Goal: Information Seeking & Learning: Learn about a topic

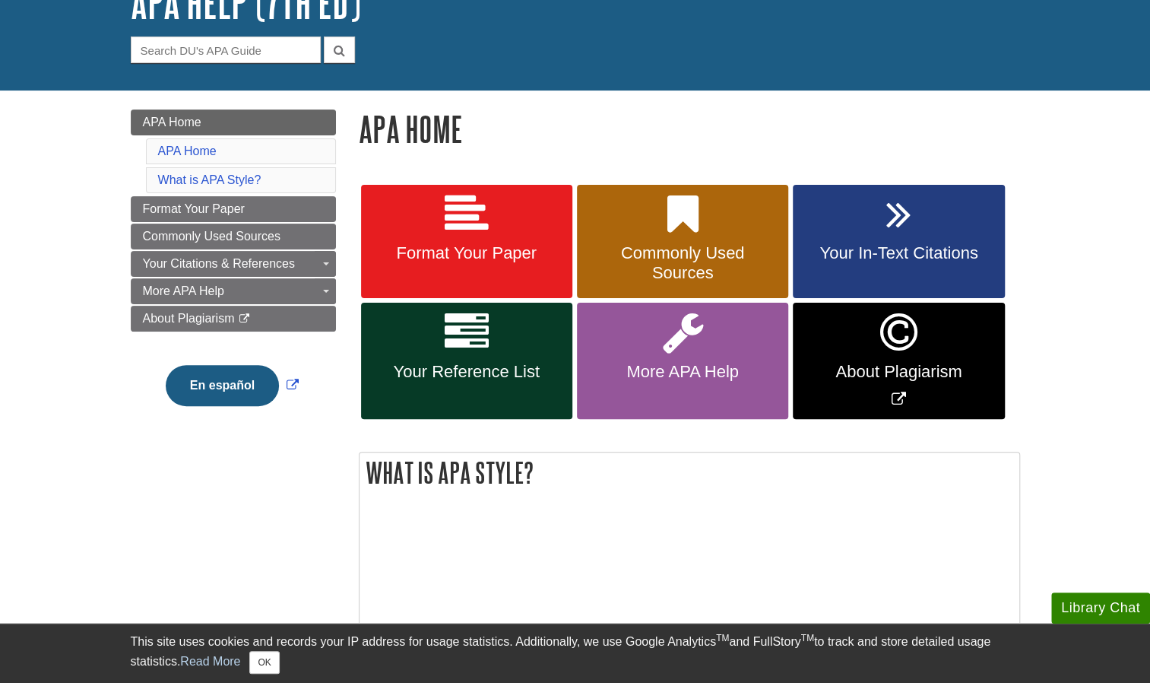
scroll to position [119, 0]
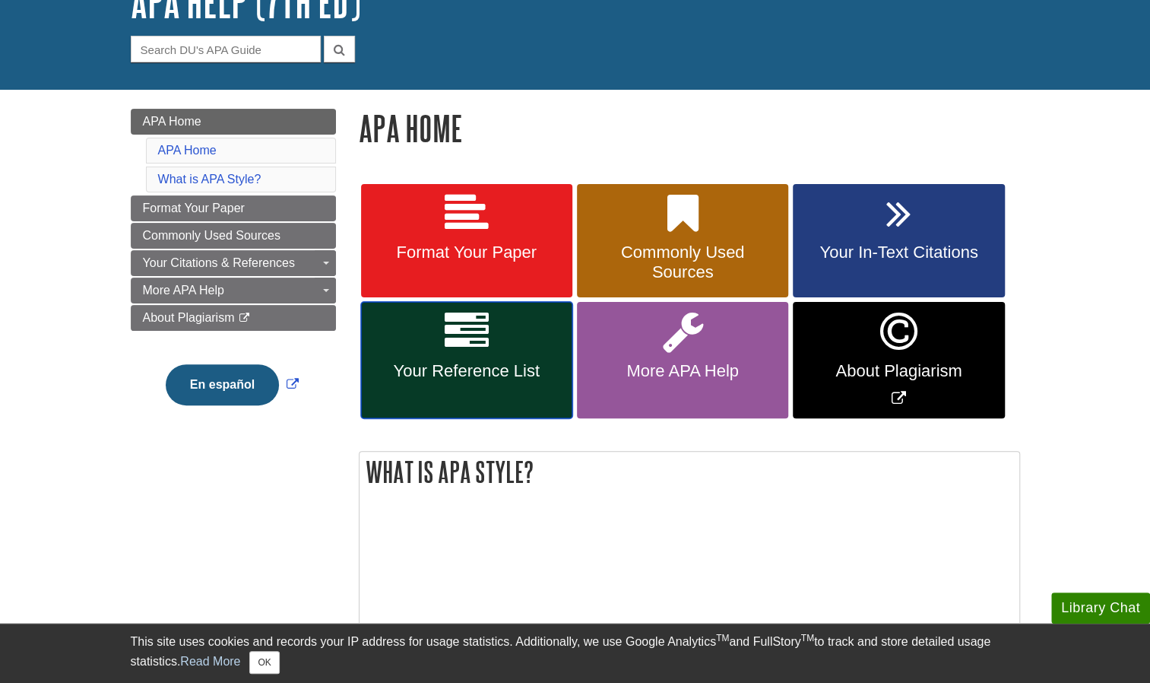
click at [503, 344] on link "Your Reference List" at bounding box center [466, 360] width 211 height 116
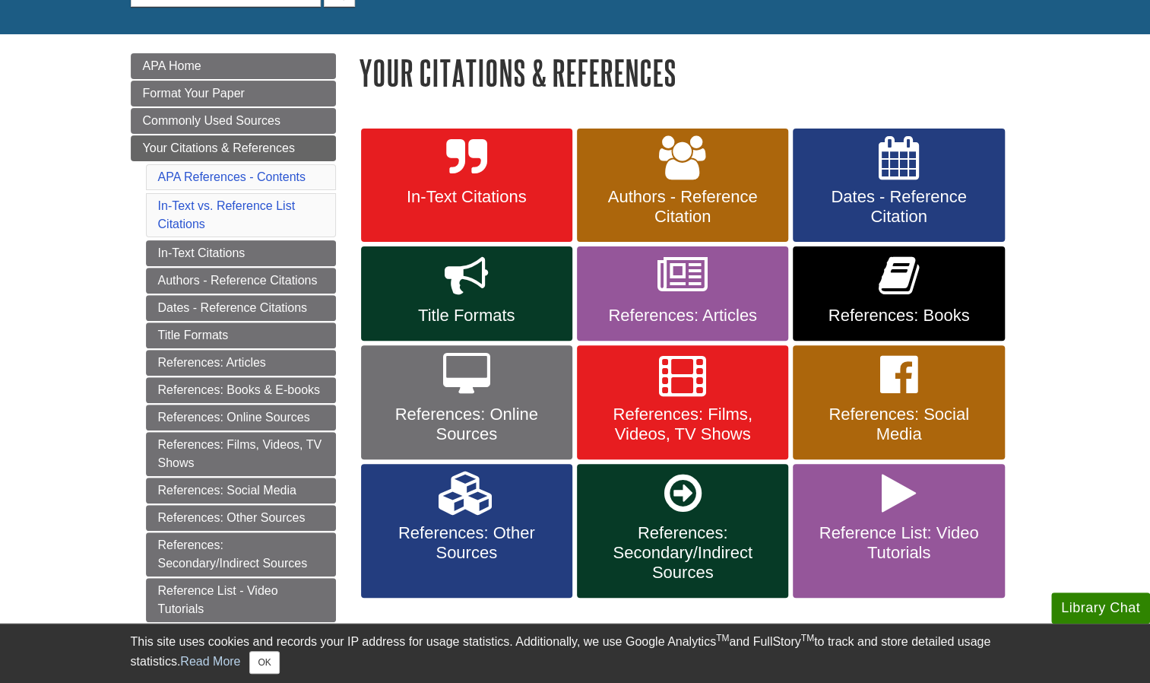
scroll to position [176, 0]
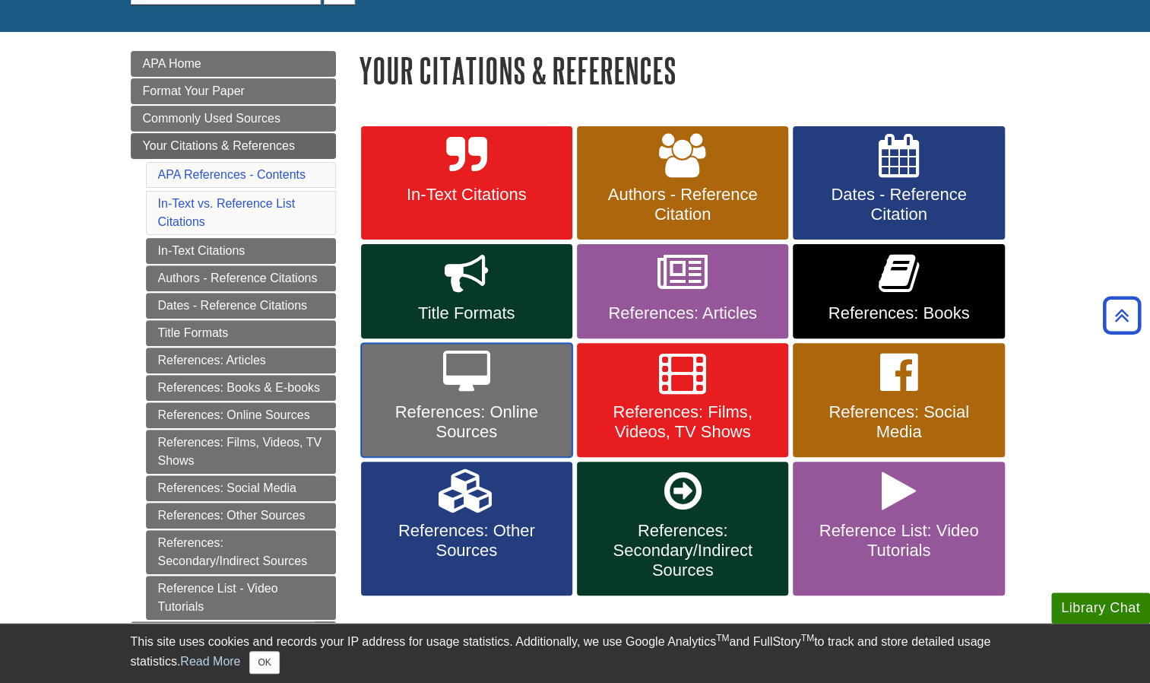
click at [516, 418] on span "References: Online Sources" at bounding box center [467, 422] width 189 height 40
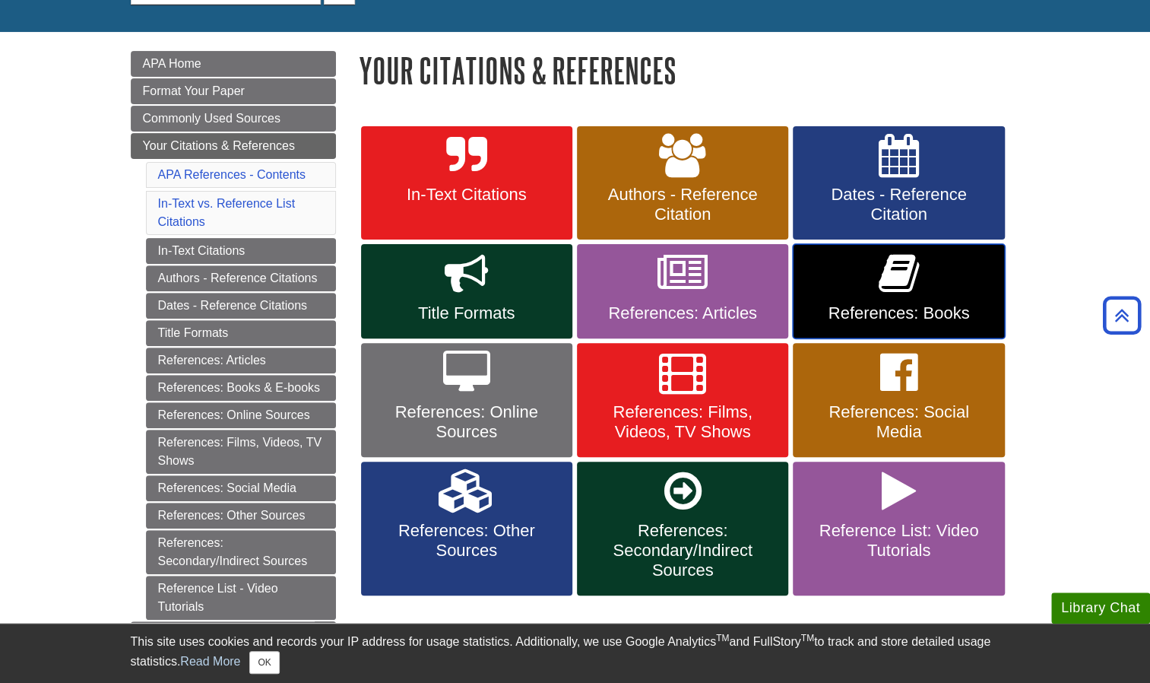
click at [843, 290] on link "References: Books" at bounding box center [898, 291] width 211 height 94
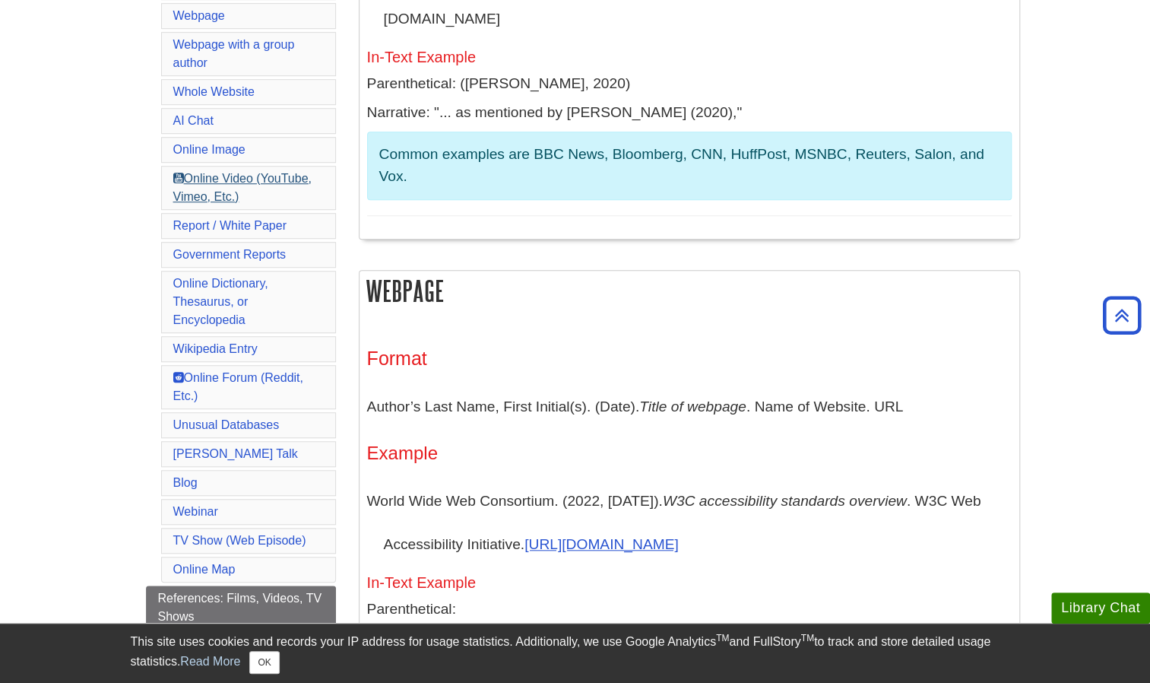
scroll to position [555, 0]
